Goal: Transaction & Acquisition: Book appointment/travel/reservation

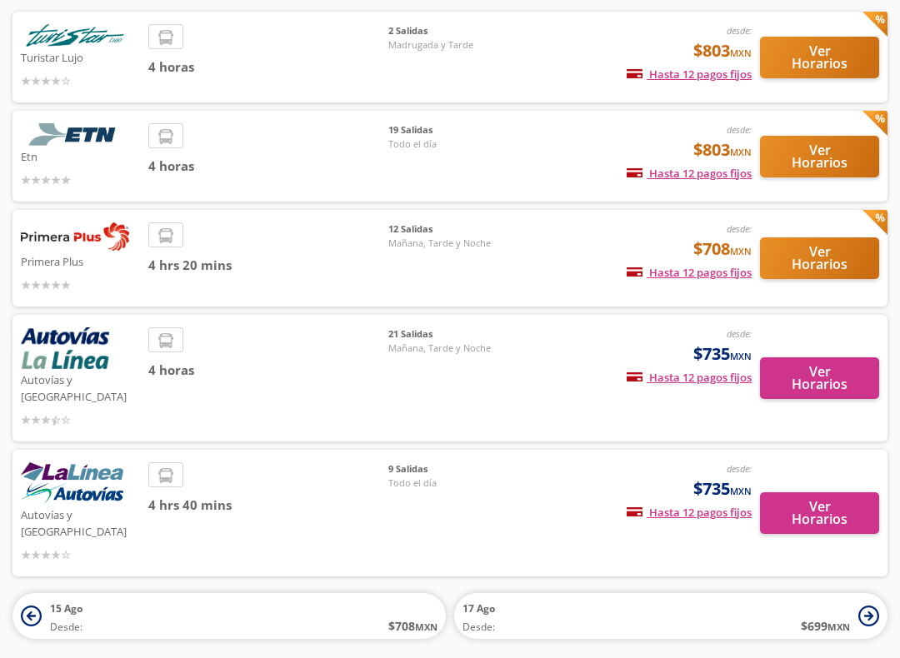
scroll to position [147, 0]
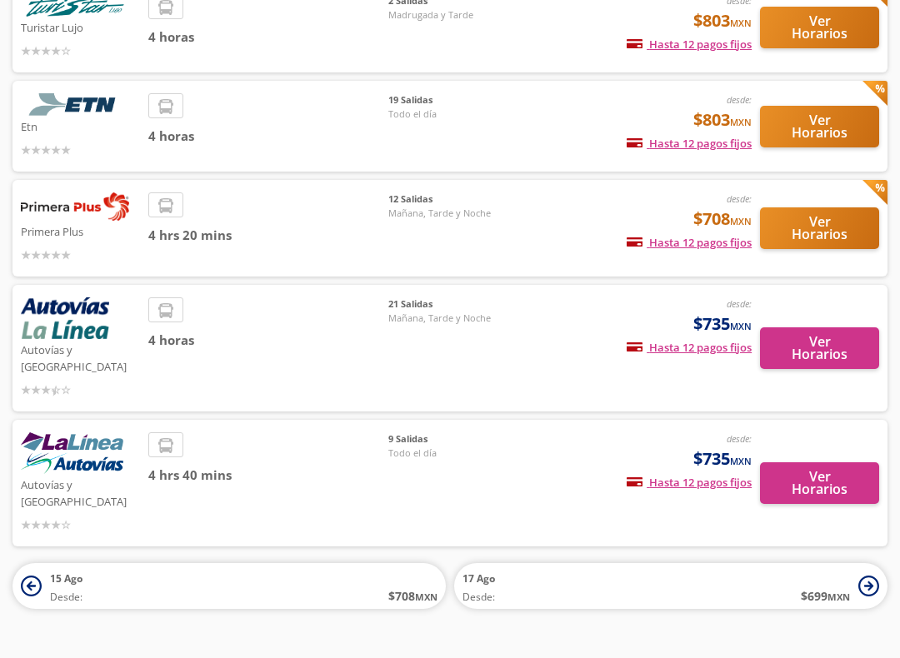
click at [843, 462] on button "Ver Horarios" at bounding box center [819, 483] width 119 height 42
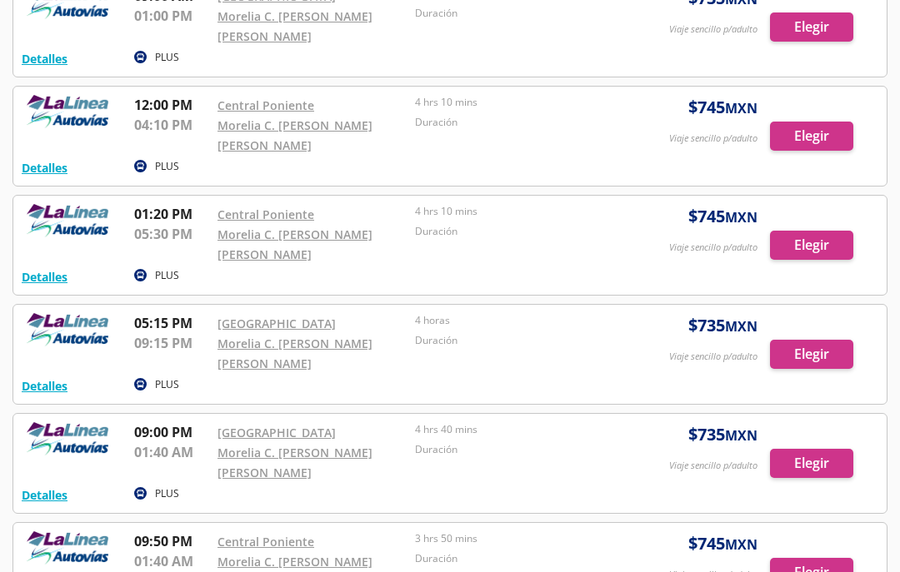
scroll to position [477, 0]
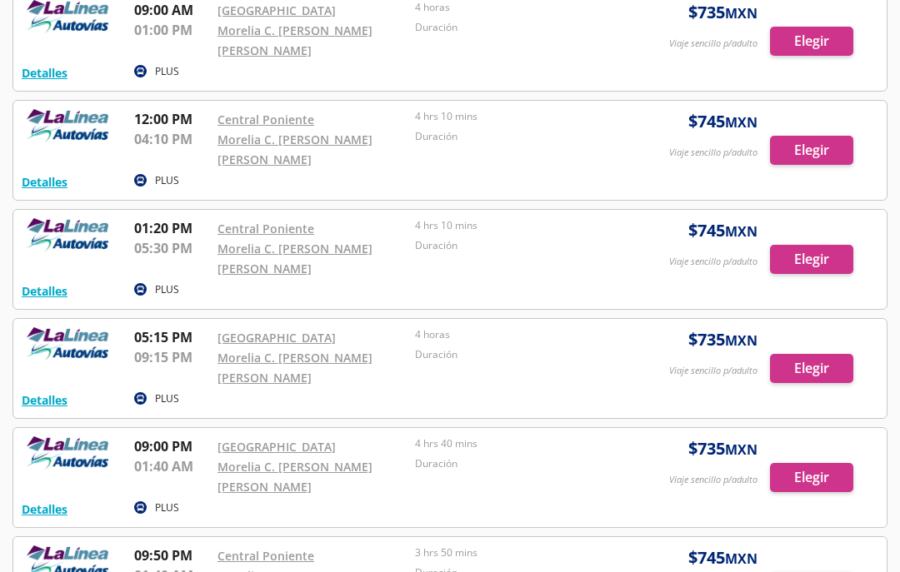
click at [818, 371] on div at bounding box center [449, 368] width 873 height 99
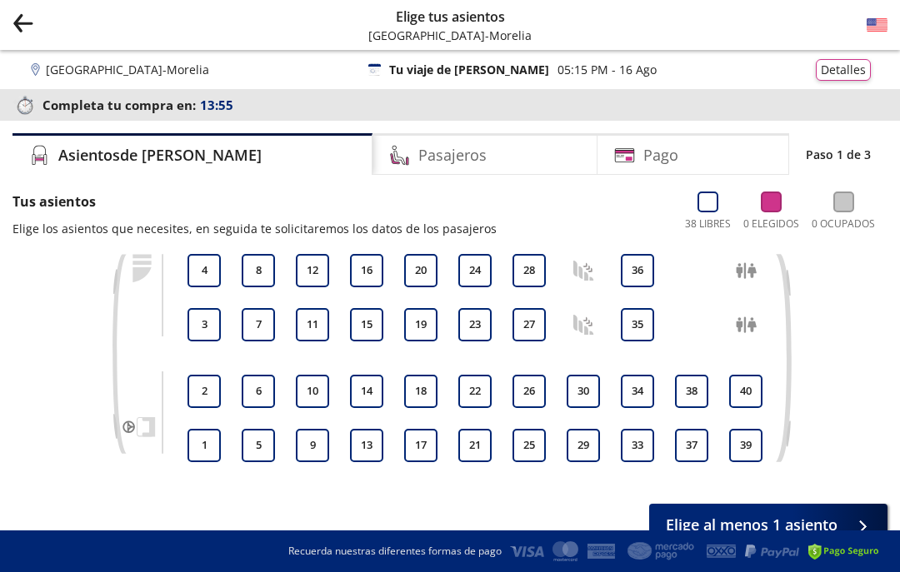
click at [635, 270] on button "36" at bounding box center [637, 270] width 33 height 33
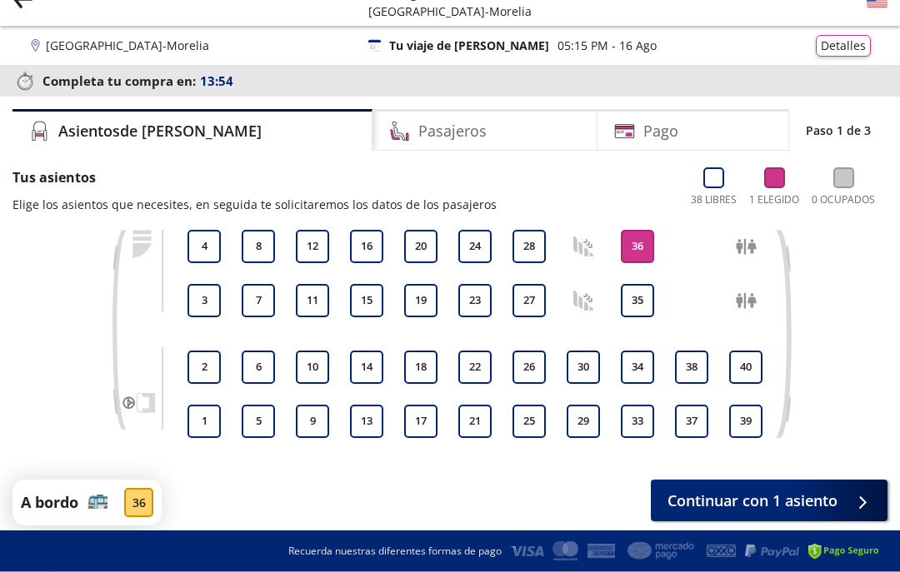
scroll to position [82, 0]
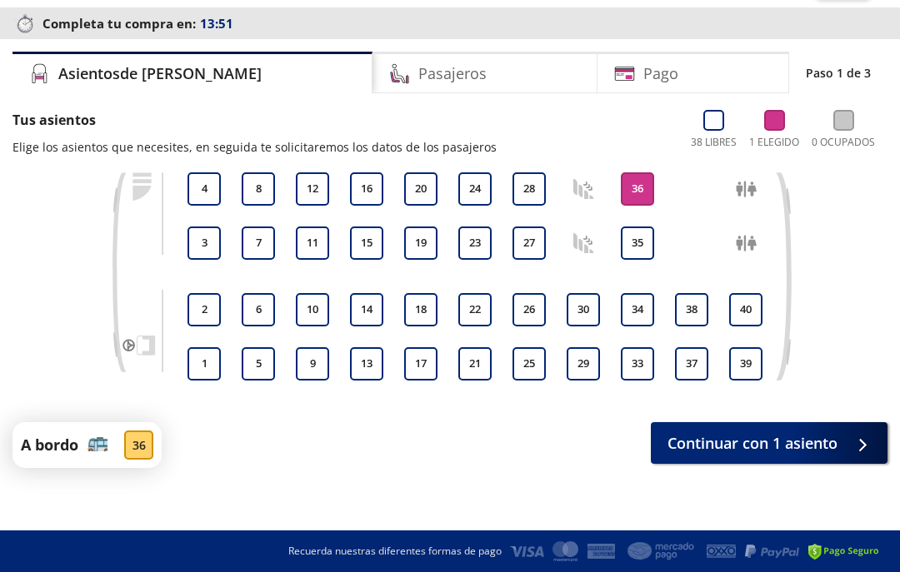
click at [766, 445] on span "Continuar con 1 asiento" at bounding box center [752, 443] width 170 height 22
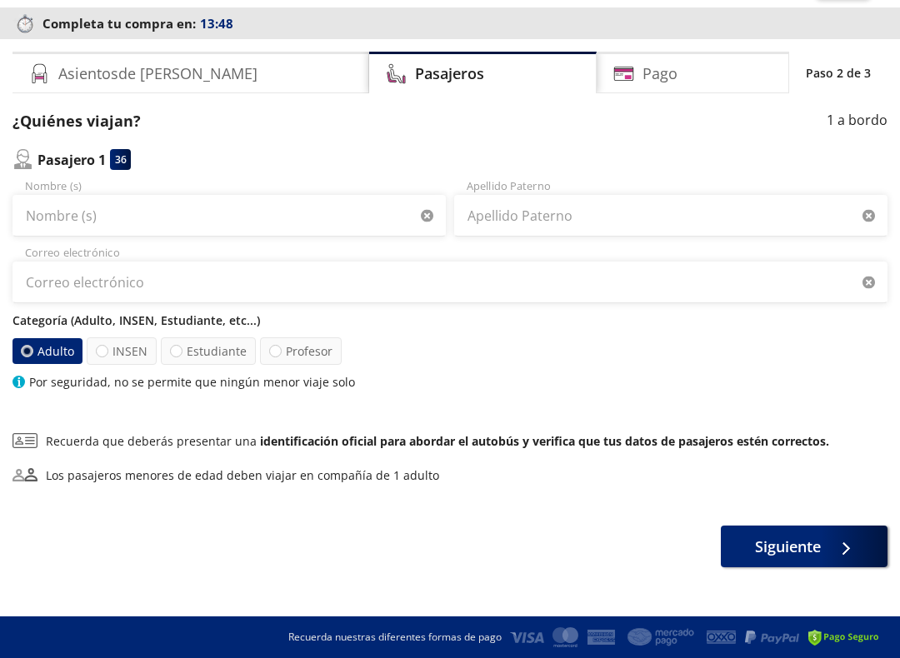
scroll to position [95, 0]
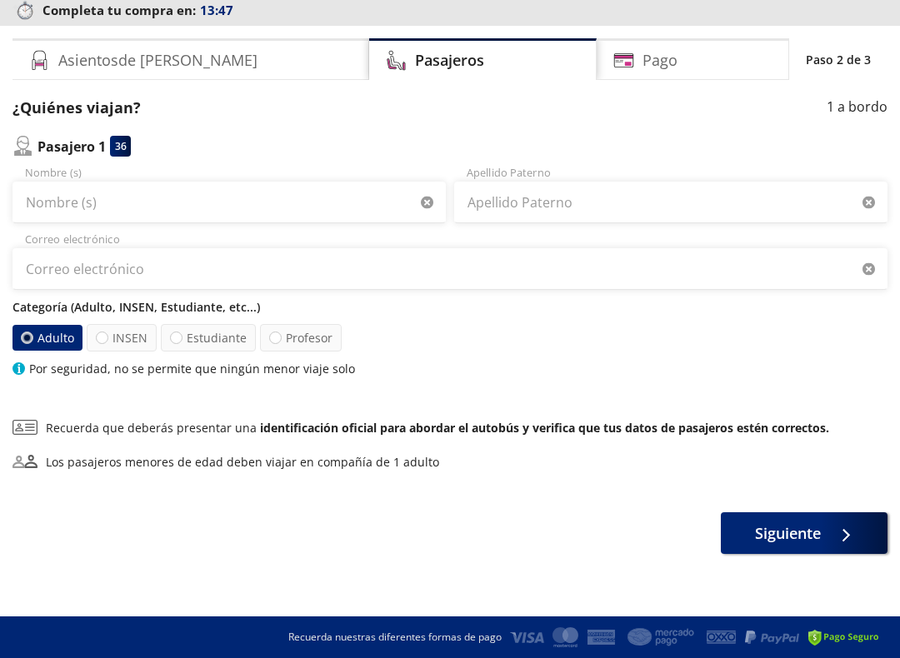
click at [275, 336] on div at bounding box center [275, 338] width 12 height 12
click at [275, 336] on input "Profesor" at bounding box center [275, 337] width 11 height 11
radio input "true"
radio input "false"
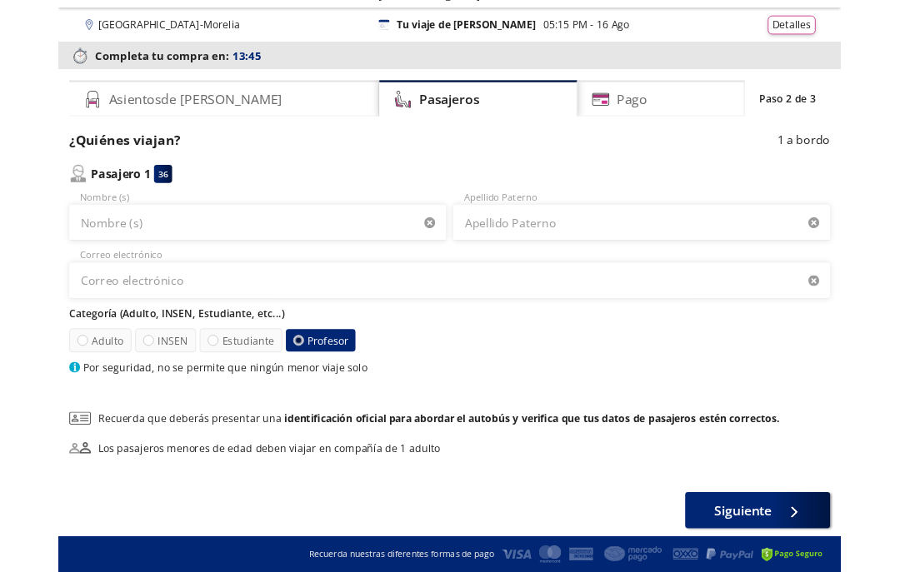
scroll to position [0, 0]
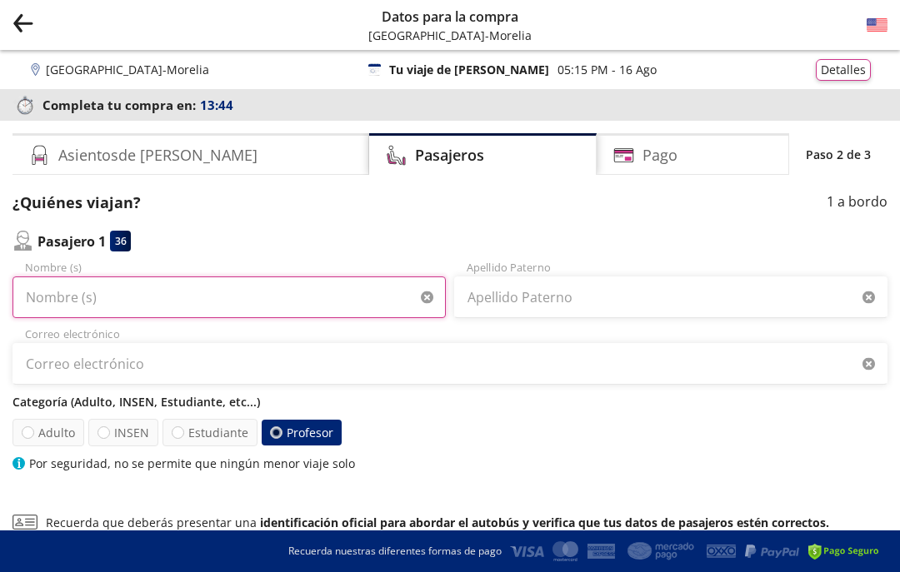
click at [111, 298] on input "Nombre (s)" at bounding box center [228, 298] width 433 height 42
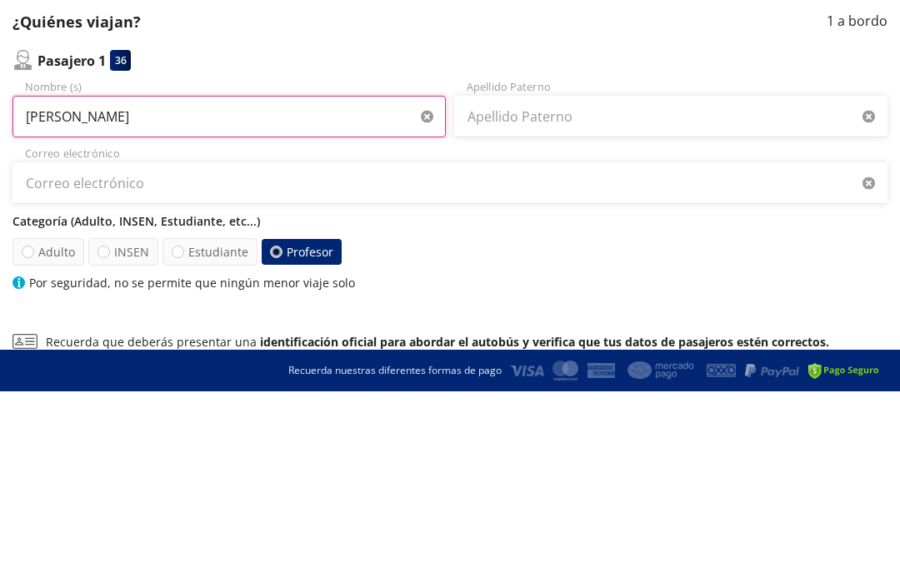
type input "[PERSON_NAME]"
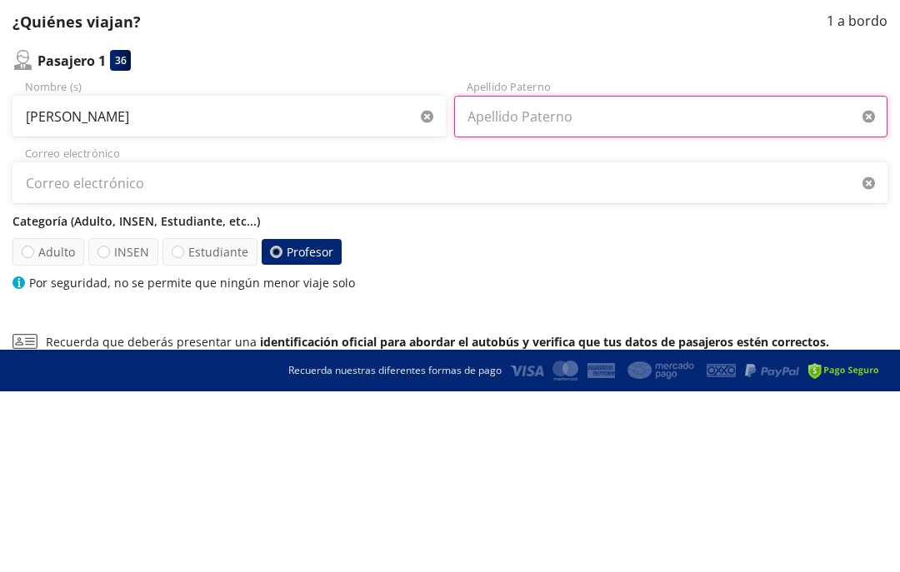
click at [644, 277] on input "Apellido Paterno" at bounding box center [670, 298] width 433 height 42
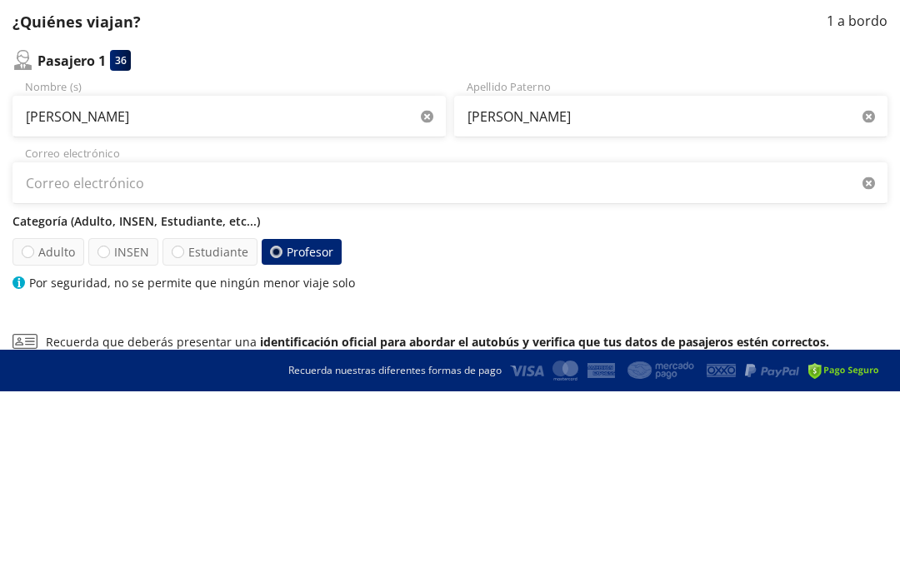
scroll to position [181, 0]
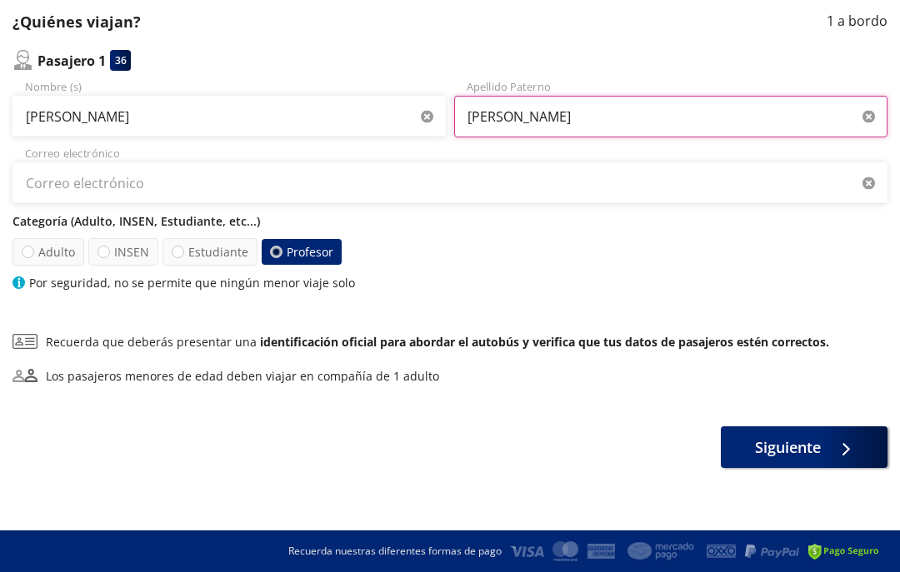
type input "[PERSON_NAME]"
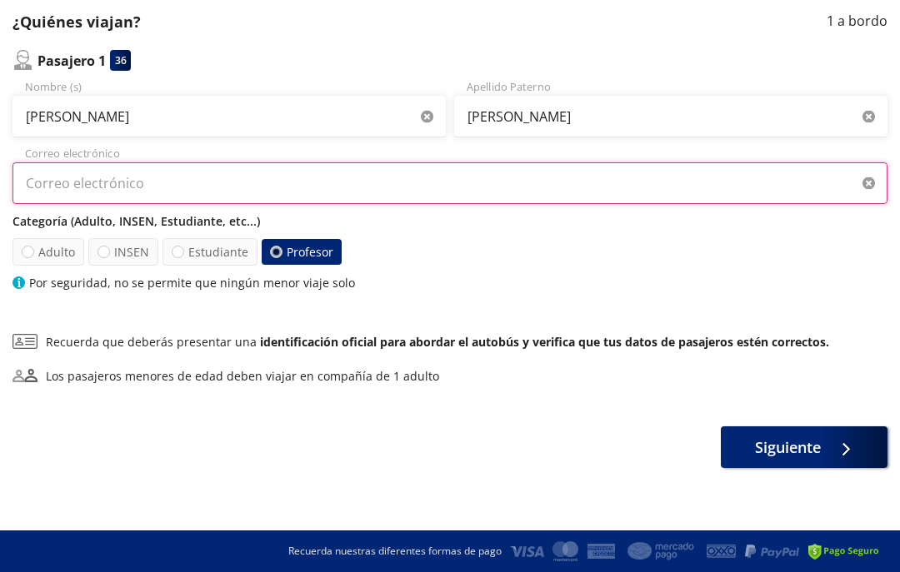
click at [66, 194] on input "Correo electrónico" at bounding box center [449, 183] width 875 height 42
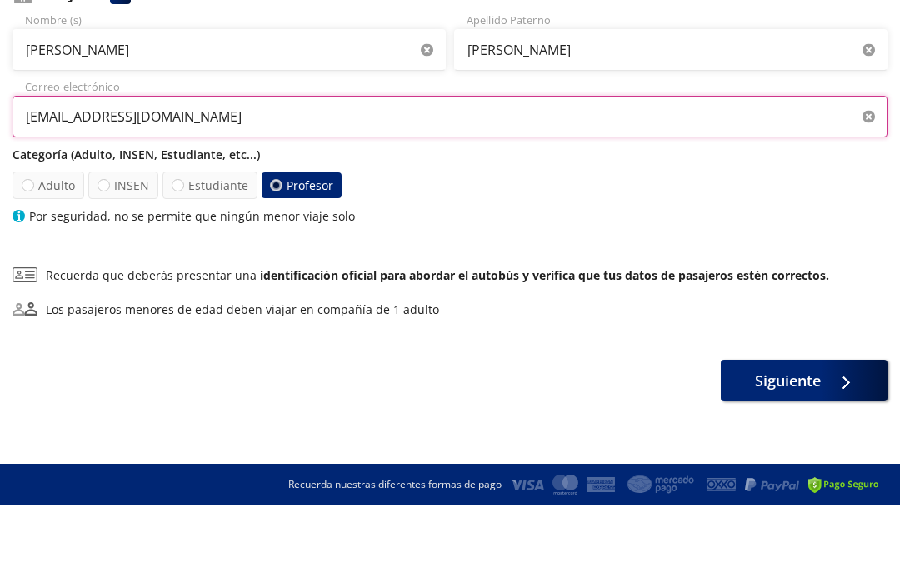
type input "[EMAIL_ADDRESS][DOMAIN_NAME]"
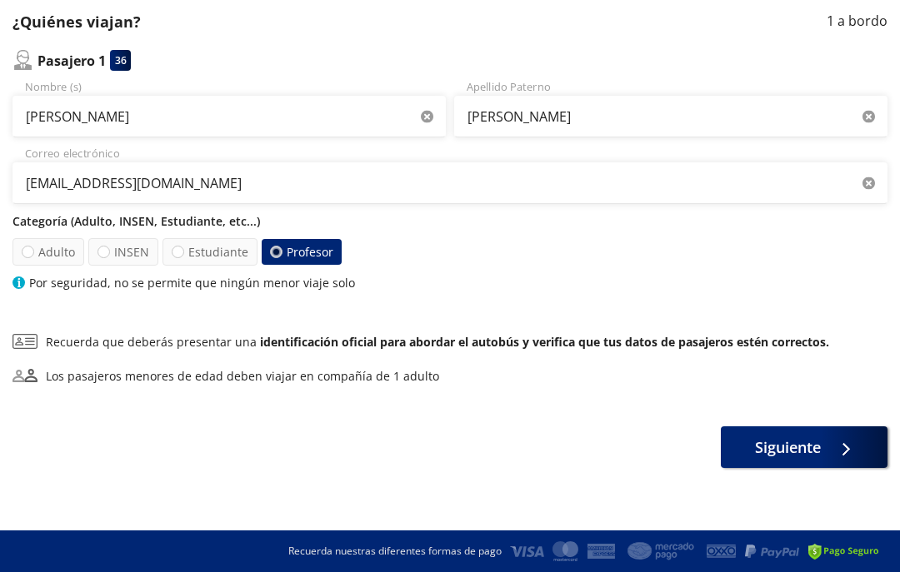
click at [836, 451] on icon at bounding box center [841, 449] width 12 height 12
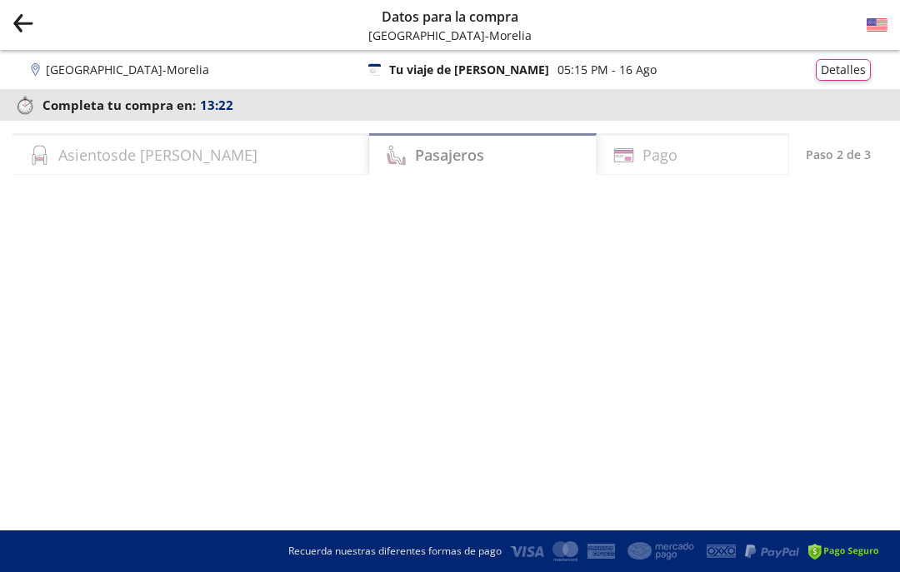
select select "MX"
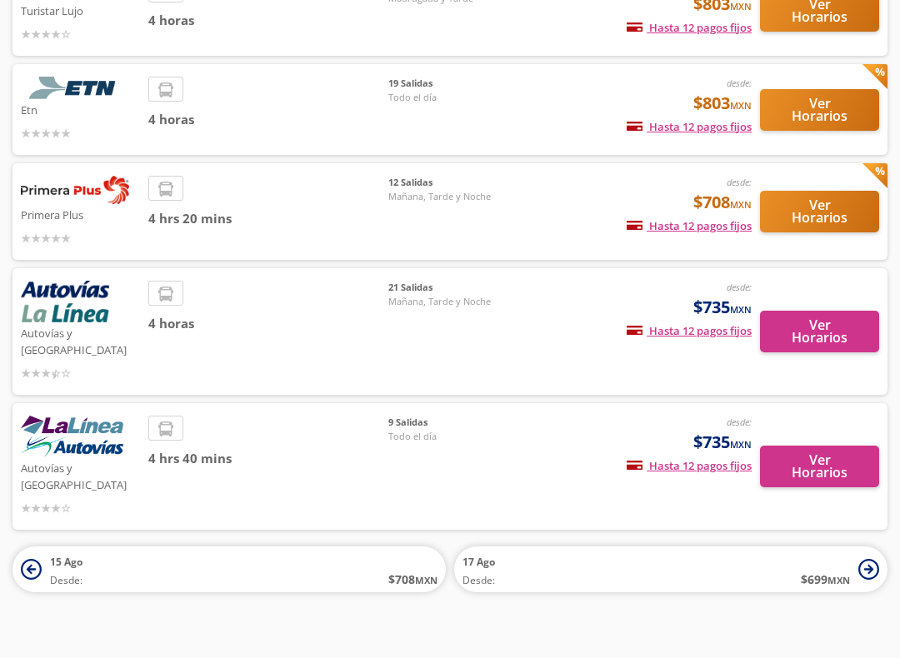
scroll to position [147, 0]
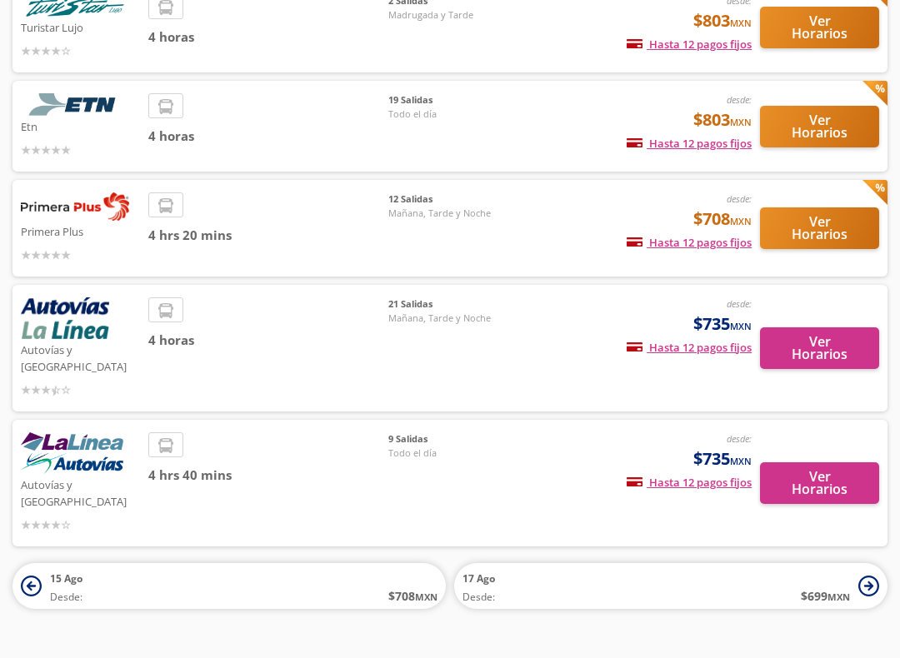
click at [899, 502] on html "Ciudad de México arrow Morelia search ¡Bienvenido a la nueva experiencia de com…" at bounding box center [450, 273] width 900 height 840
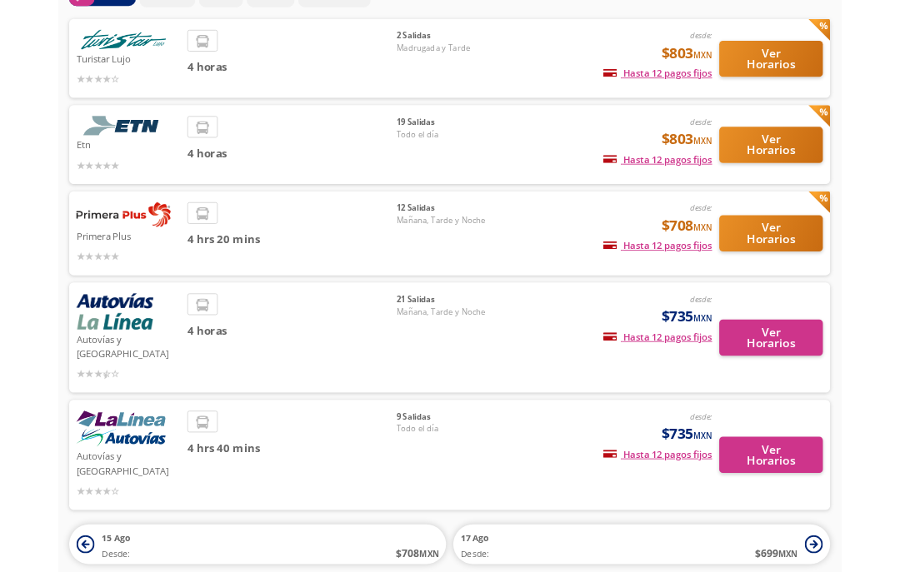
scroll to position [58, 0]
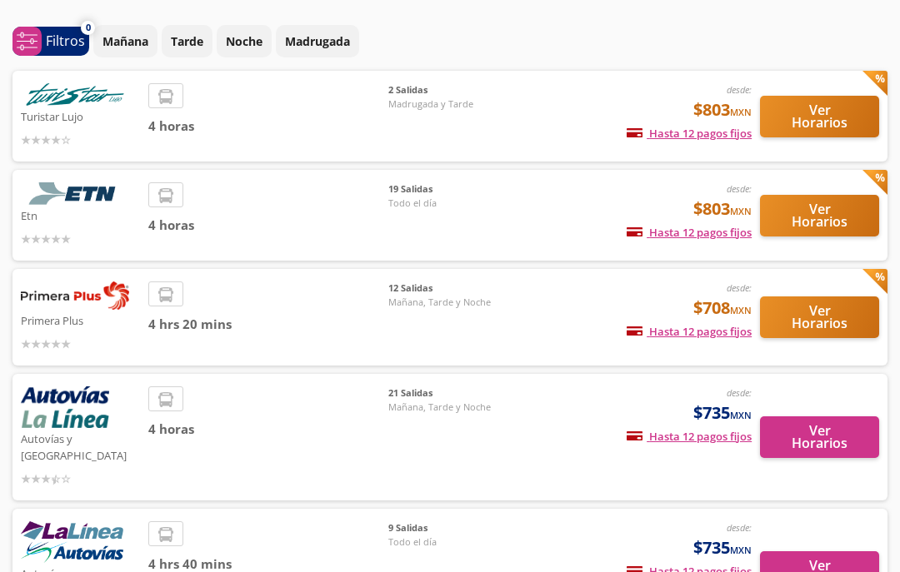
click at [825, 308] on button "Ver Horarios" at bounding box center [819, 318] width 119 height 42
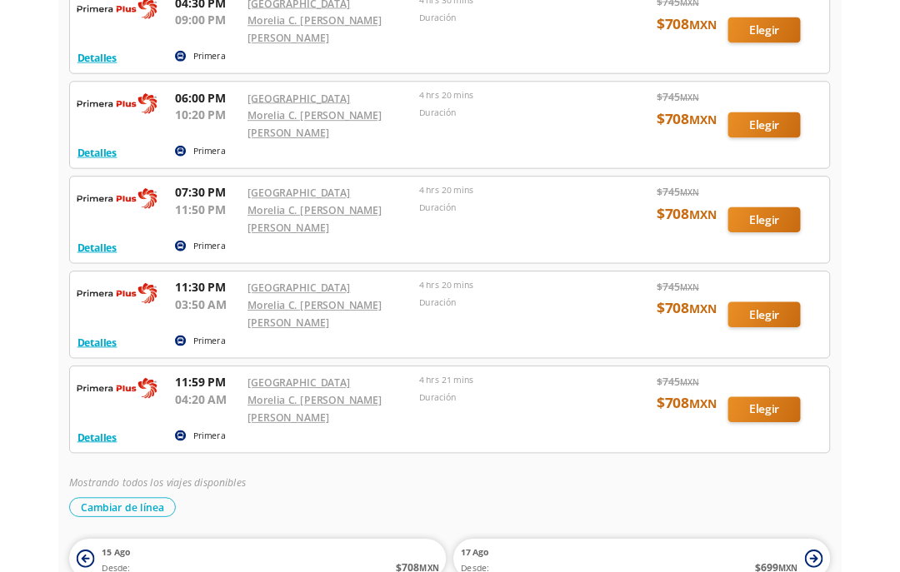
scroll to position [920, 0]
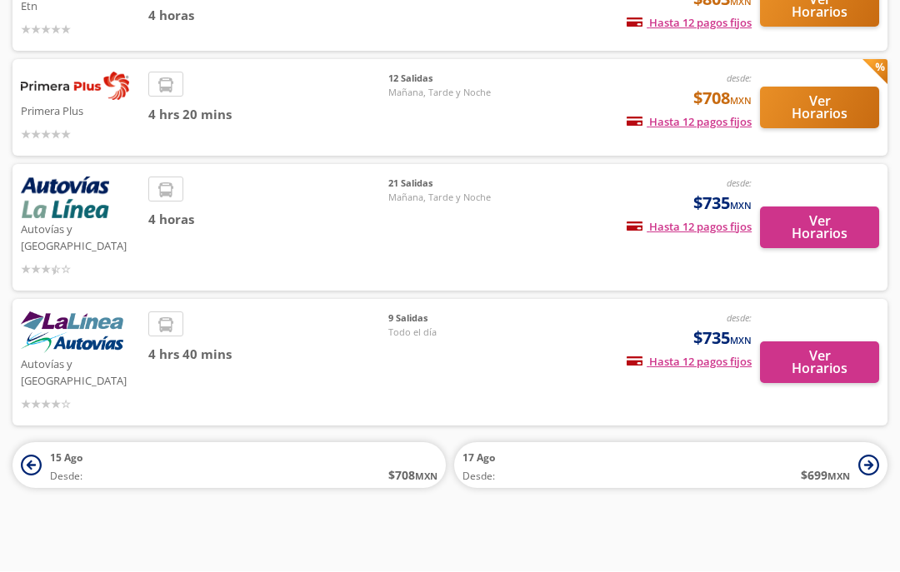
scroll to position [58, 0]
